Goal: Task Accomplishment & Management: Manage account settings

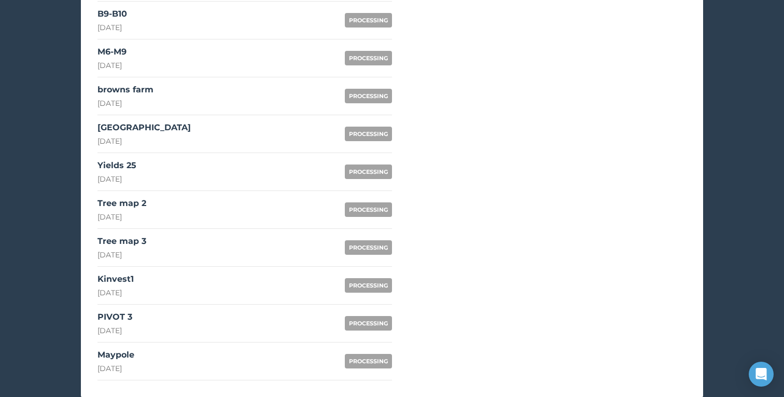
scroll to position [765, 0]
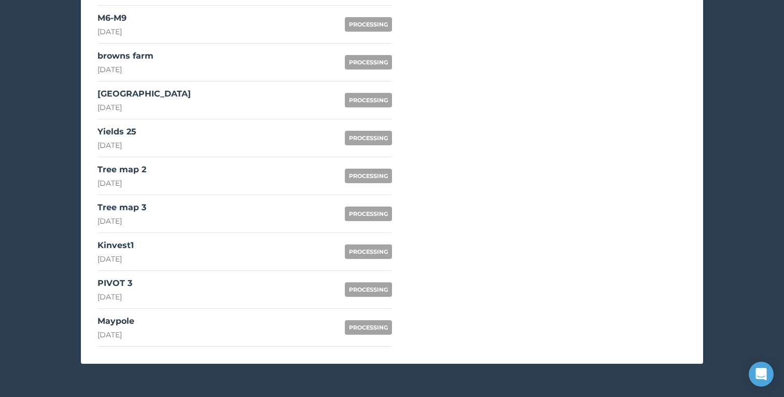
click at [199, 291] on link "PIVOT 3 [DATE] PROCESSING" at bounding box center [244, 290] width 294 height 38
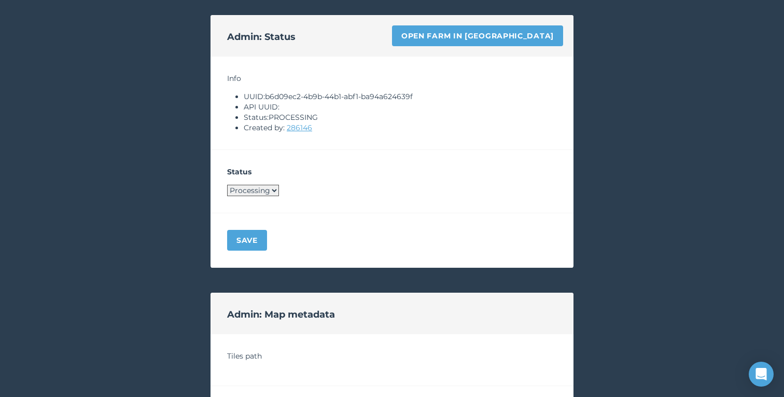
scroll to position [717, 0]
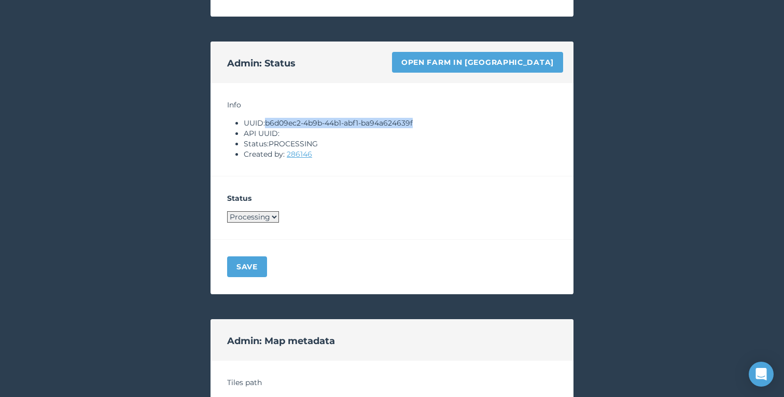
drag, startPoint x: 268, startPoint y: 122, endPoint x: 450, endPoint y: 124, distance: 182.5
click at [450, 124] on li "UUID: b6d09ec2-4b9b-44b1-abf1-ba94a624639f" at bounding box center [400, 123] width 313 height 10
copy li "b6d09ec2-4b9b-44b1-abf1-ba94a624639f"
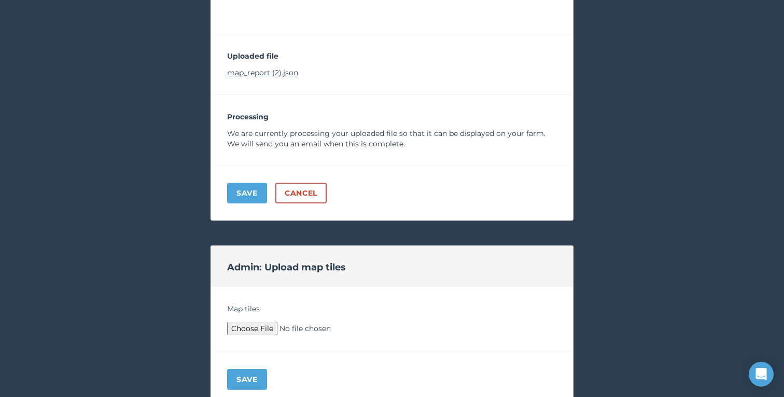
scroll to position [322, 0]
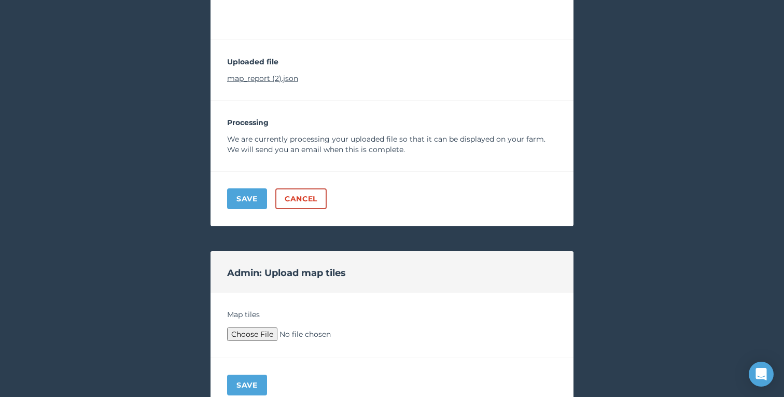
click at [280, 79] on link "map_report (2).json" at bounding box center [262, 78] width 71 height 9
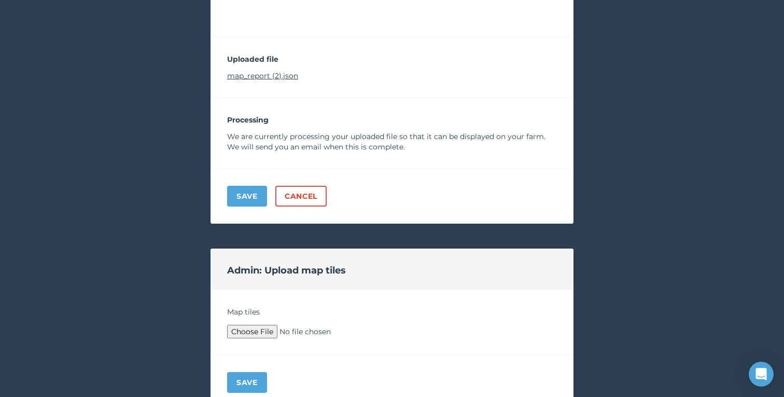
scroll to position [459, 0]
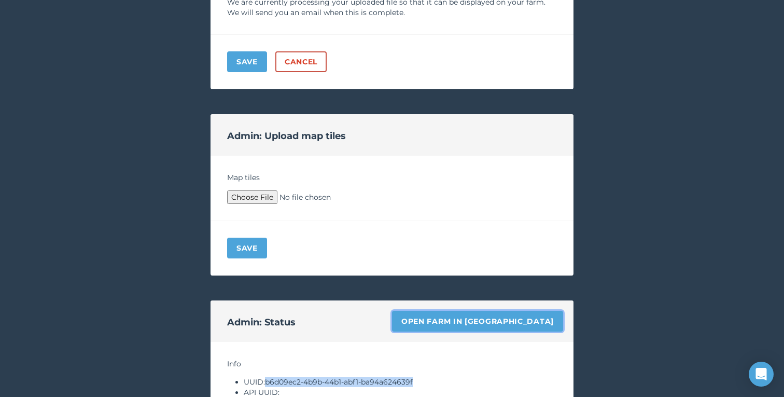
click at [478, 324] on link "Open farm in [GEOGRAPHIC_DATA]" at bounding box center [477, 321] width 171 height 21
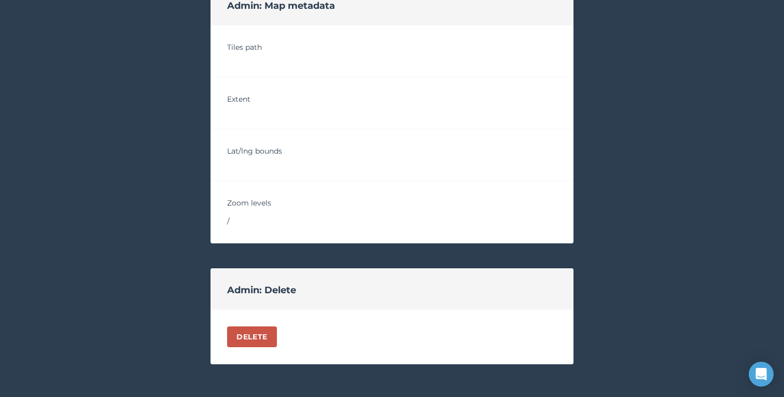
scroll to position [811, 0]
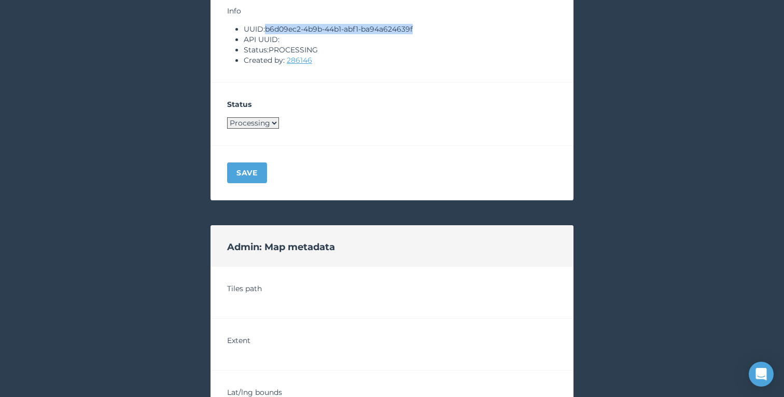
click at [267, 118] on select "Processing Live Archived" at bounding box center [253, 122] width 52 height 11
click at [264, 126] on select "Processing Live Archived" at bounding box center [253, 122] width 52 height 11
select select "ARCHIVED"
click at [251, 180] on button "Save" at bounding box center [247, 172] width 40 height 21
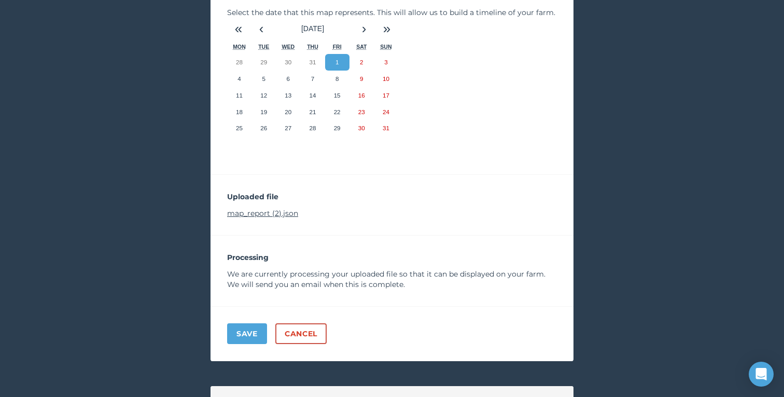
scroll to position [0, 0]
